Goal: Information Seeking & Learning: Learn about a topic

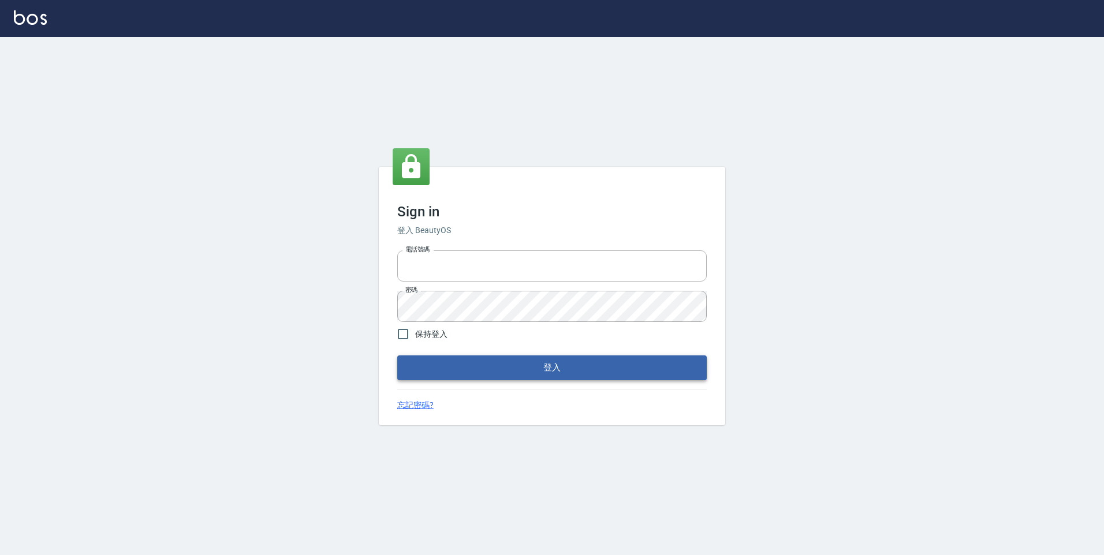
type input "0981158687"
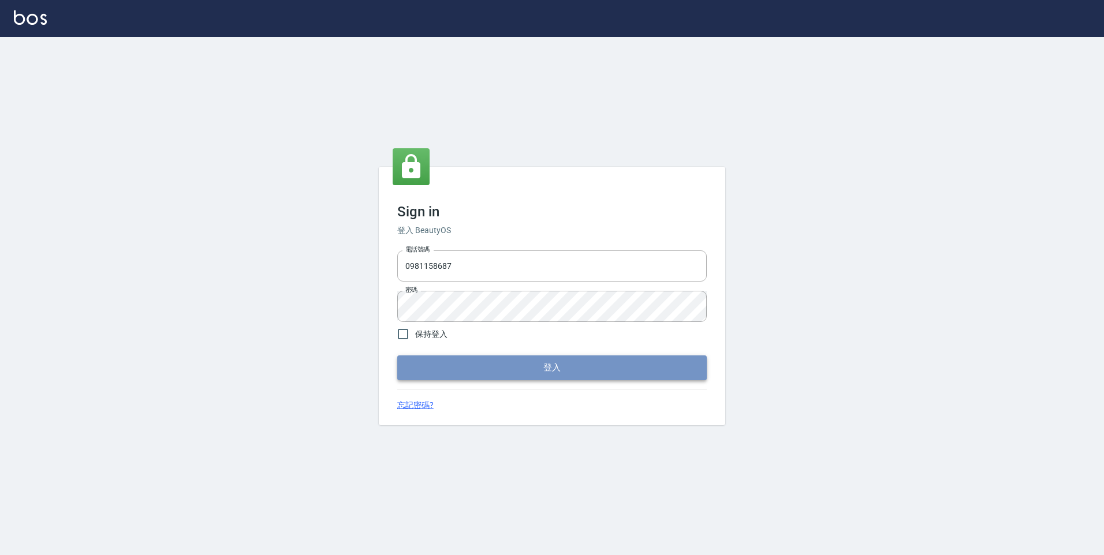
click at [511, 368] on button "登入" at bounding box center [551, 368] width 309 height 24
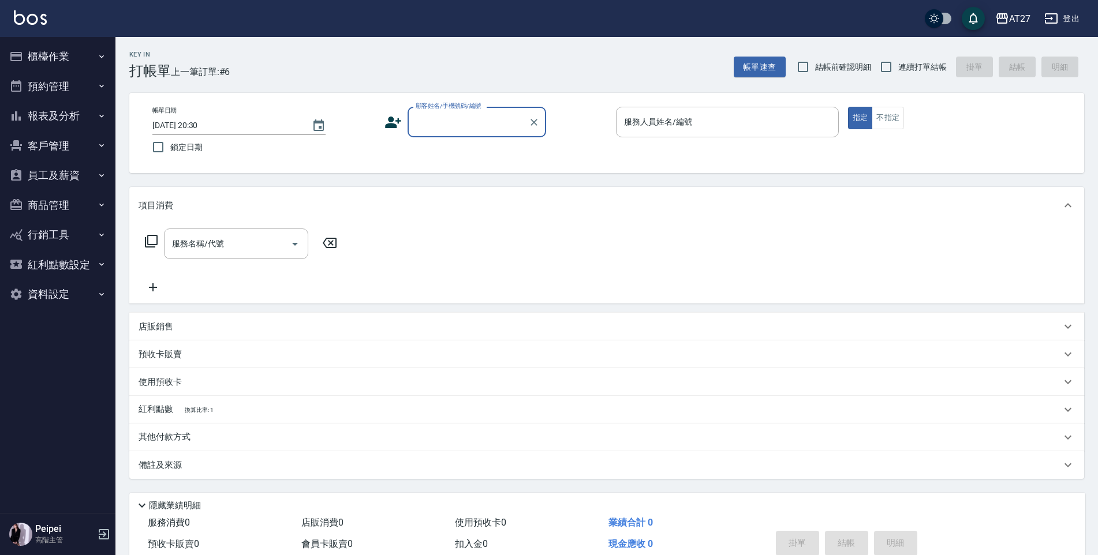
click at [69, 173] on button "員工及薪資" at bounding box center [58, 175] width 106 height 30
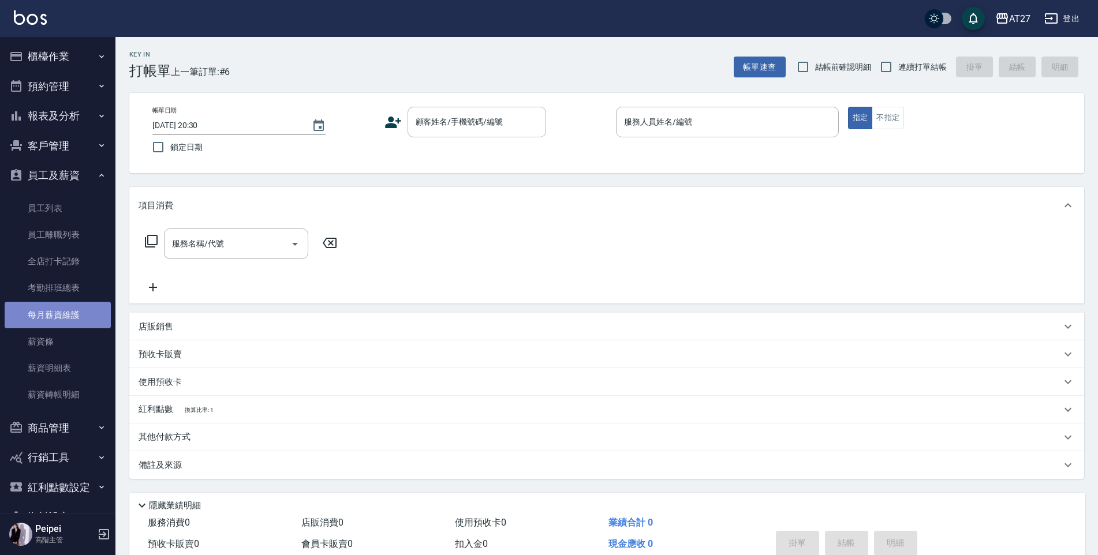
click at [66, 319] on link "每月薪資維護" at bounding box center [58, 315] width 106 height 27
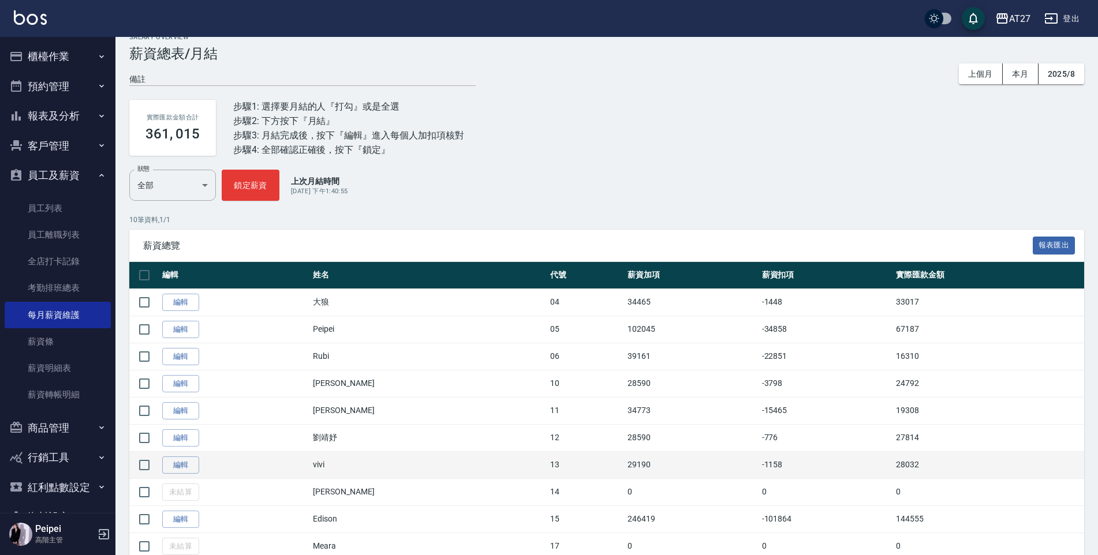
scroll to position [58, 0]
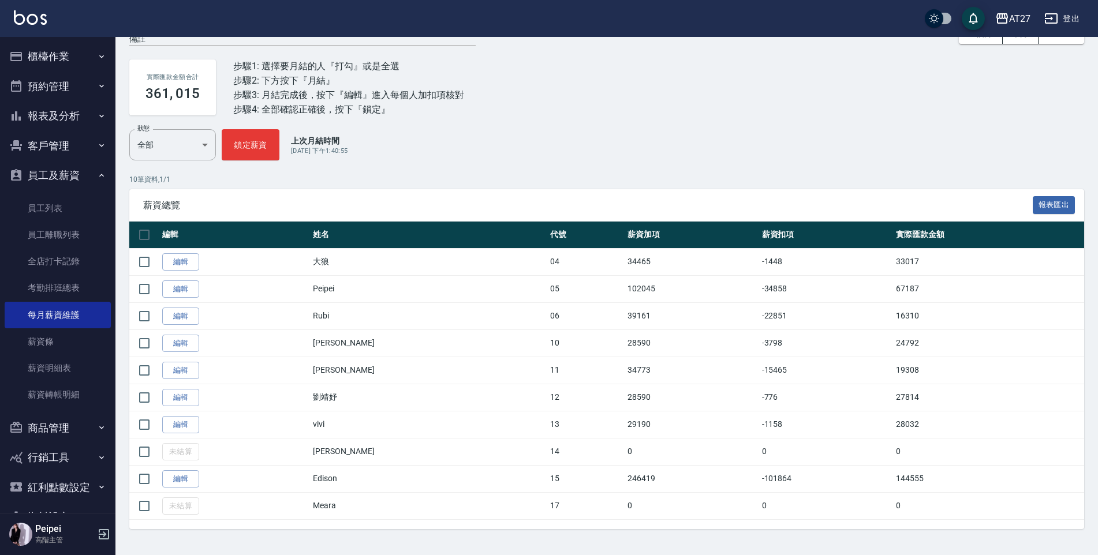
click at [54, 112] on button "報表及分析" at bounding box center [58, 116] width 106 height 30
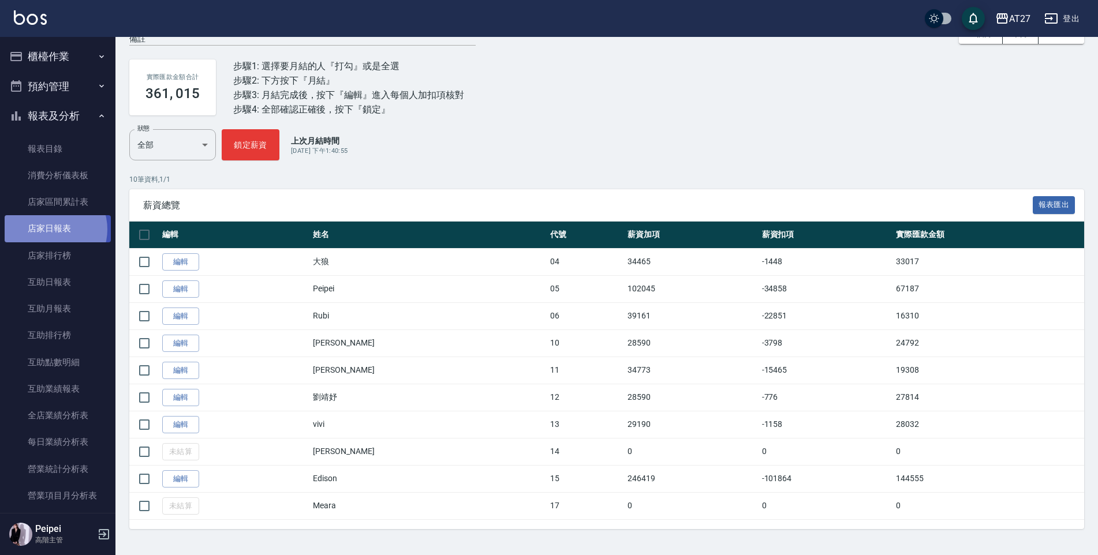
click at [52, 229] on link "店家日報表" at bounding box center [58, 228] width 106 height 27
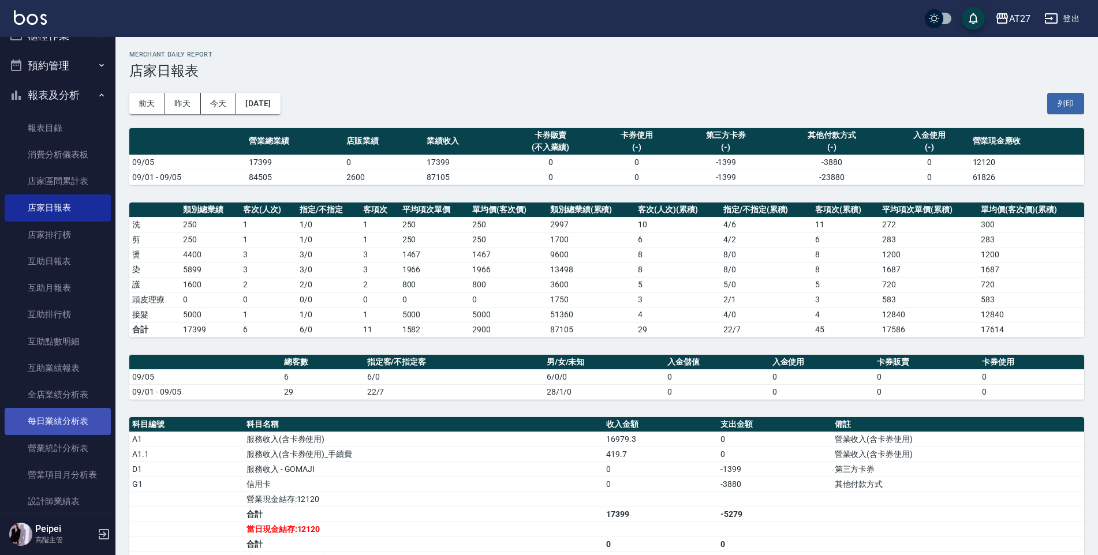
scroll to position [115, 0]
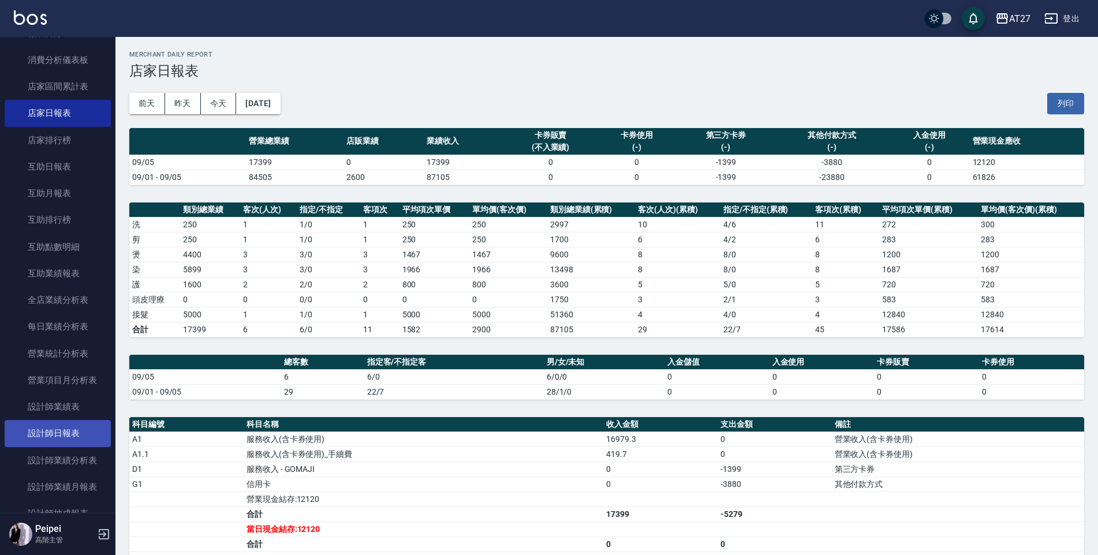
click at [76, 436] on link "設計師日報表" at bounding box center [58, 433] width 106 height 27
